Goal: Download file/media

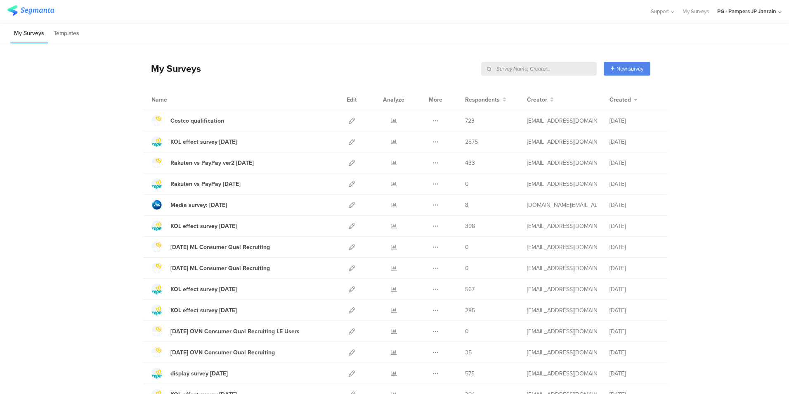
click at [553, 70] on input "text" at bounding box center [539, 69] width 116 height 14
type input "すく"
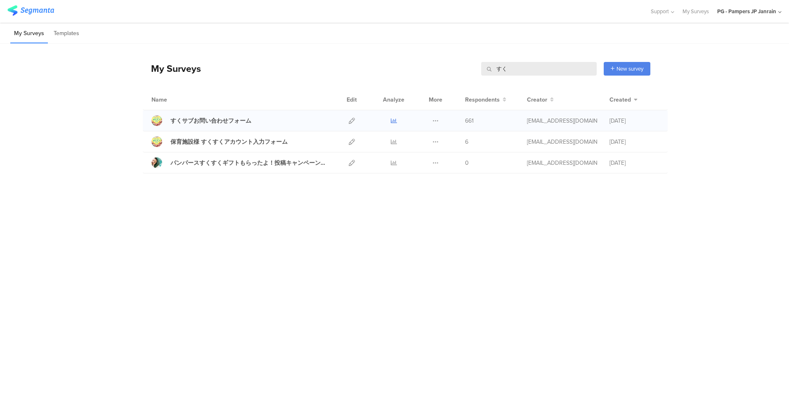
click at [397, 121] on icon at bounding box center [394, 121] width 6 height 6
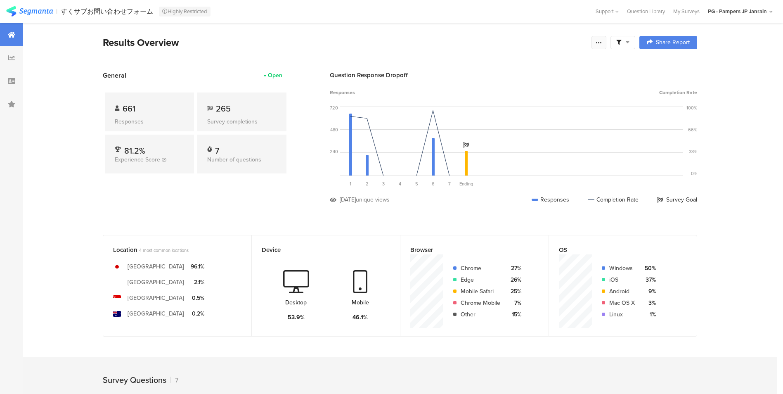
click at [602, 43] on icon at bounding box center [599, 42] width 7 height 7
click at [513, 127] on span "Export Results" at bounding box center [512, 125] width 37 height 9
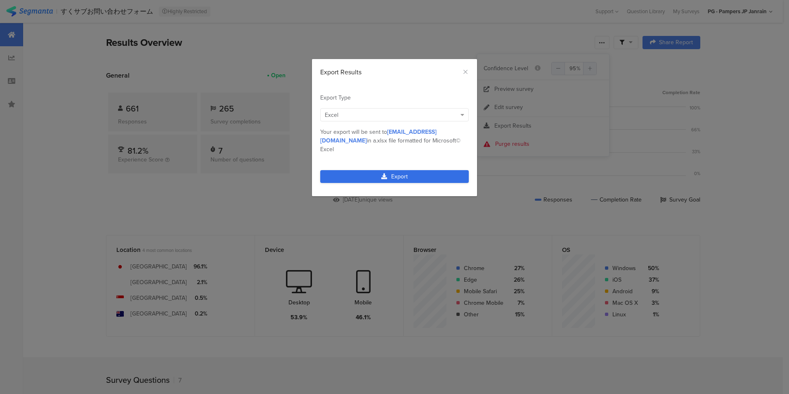
click at [396, 170] on link "Export" at bounding box center [394, 176] width 149 height 13
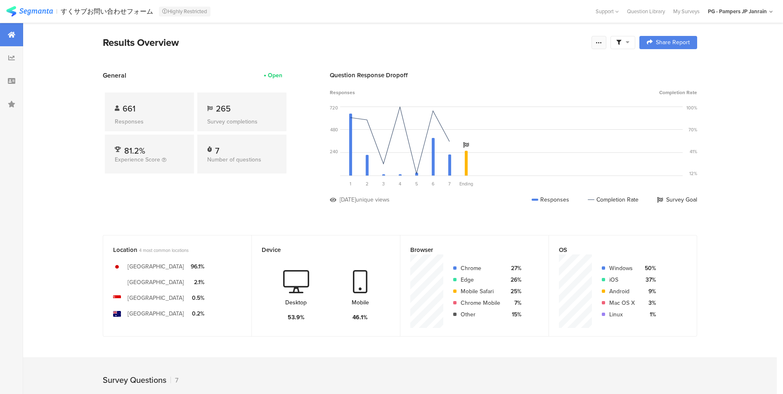
click at [602, 38] on div at bounding box center [598, 42] width 15 height 13
click at [506, 126] on span "Export Results" at bounding box center [512, 125] width 37 height 9
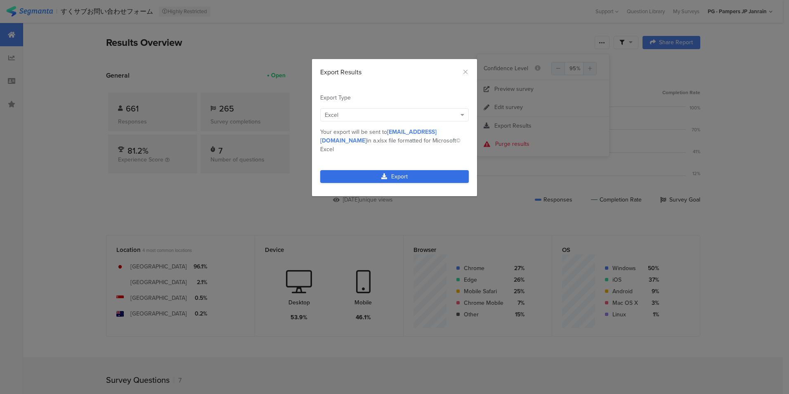
click at [392, 170] on link "Export" at bounding box center [394, 176] width 149 height 13
